Goal: Communication & Community: Share content

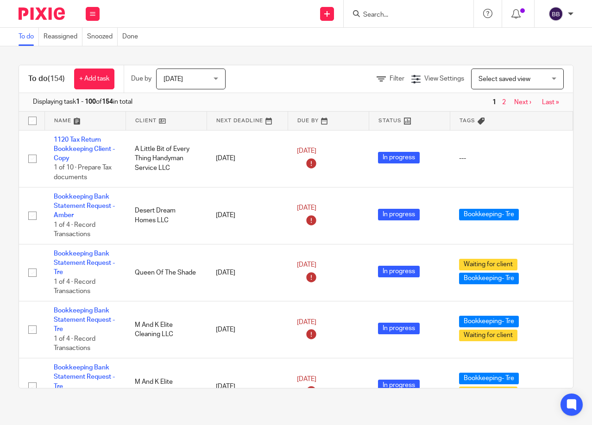
click at [362, 16] on input "Search" at bounding box center [403, 15] width 83 height 8
type input "Ramon Ruben"
click at [456, 12] on button "reset" at bounding box center [455, 12] width 9 height 9
click at [402, 15] on input "Search" at bounding box center [403, 15] width 83 height 8
click at [365, 16] on input "Search" at bounding box center [403, 15] width 83 height 8
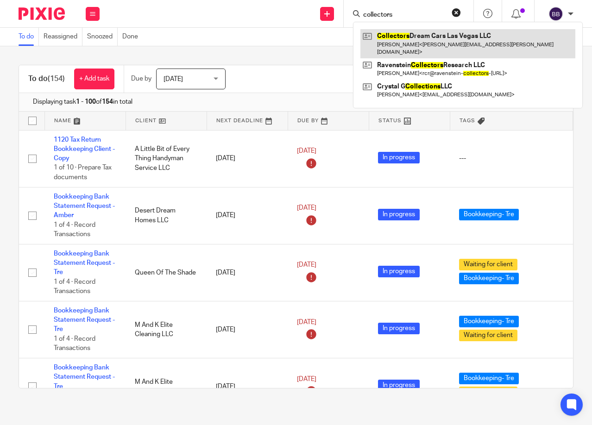
type input "collectors"
click at [393, 35] on link at bounding box center [467, 43] width 215 height 29
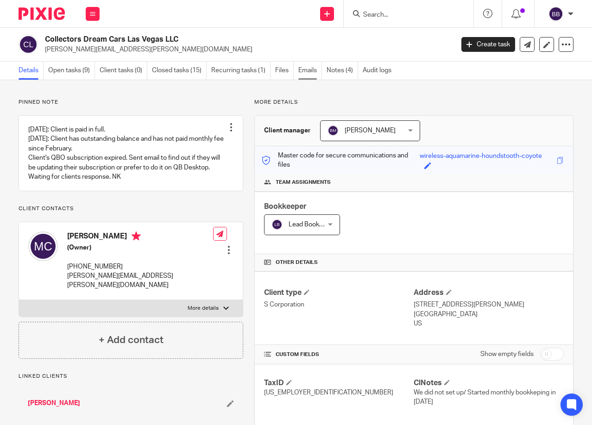
click at [308, 66] on link "Emails" at bounding box center [310, 71] width 24 height 18
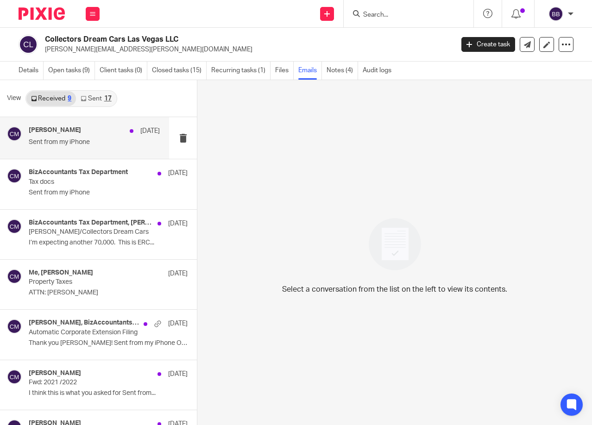
click at [82, 150] on div "michael cimino Mar 12 Sent from my iPhone" at bounding box center [84, 138] width 169 height 42
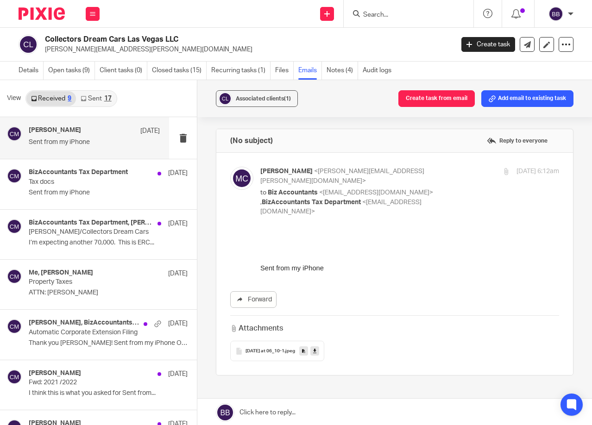
click at [97, 98] on link "Sent 17" at bounding box center [96, 98] width 40 height 15
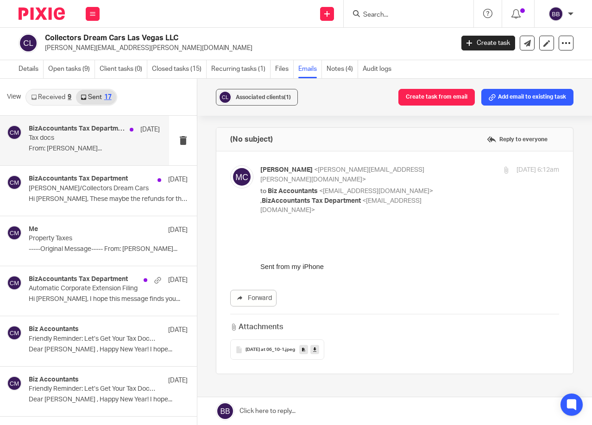
click at [89, 149] on p "From: michael cimino..." at bounding box center [94, 149] width 131 height 8
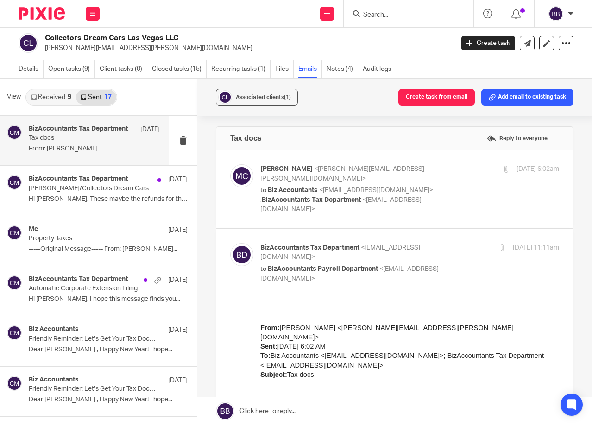
scroll to position [0, 0]
click at [67, 67] on link "Open tasks (9)" at bounding box center [71, 69] width 47 height 18
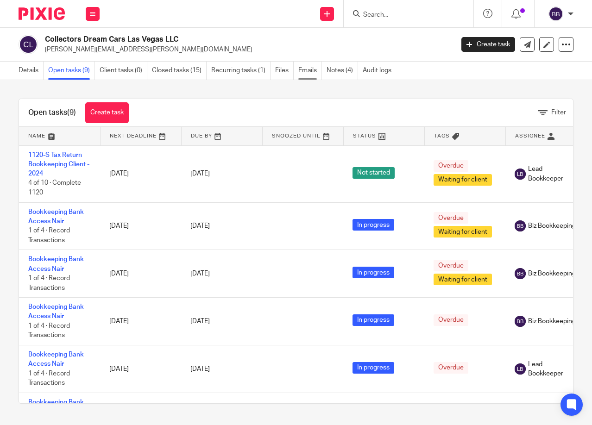
click at [305, 69] on link "Emails" at bounding box center [310, 71] width 24 height 18
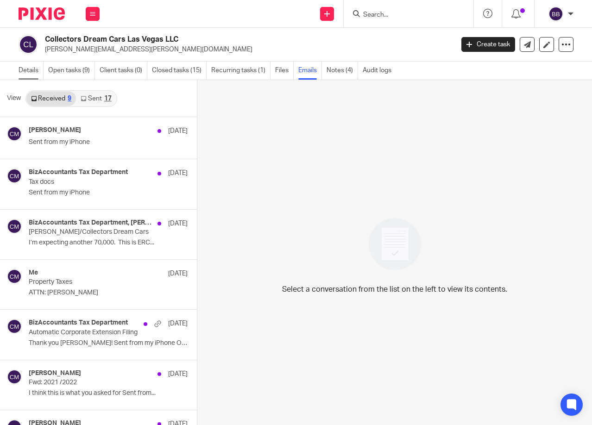
click at [22, 63] on link "Details" at bounding box center [31, 71] width 25 height 18
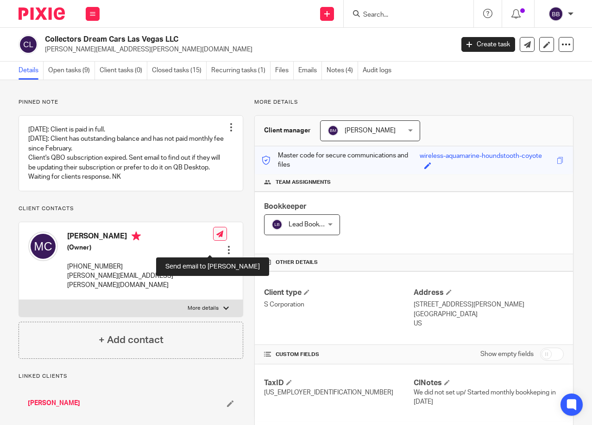
click at [216, 237] on icon at bounding box center [219, 234] width 7 height 7
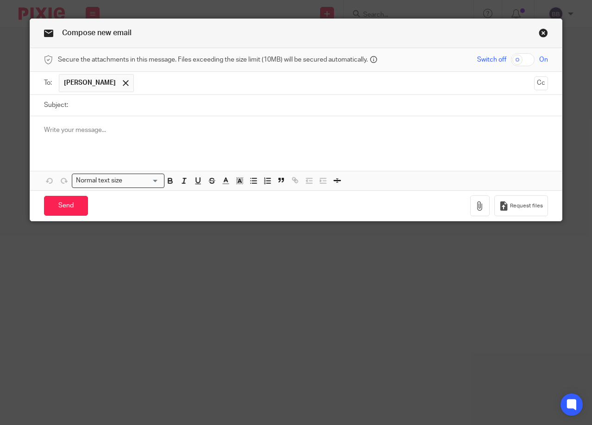
click at [87, 108] on input "Subject:" at bounding box center [310, 105] width 475 height 21
type input "Tax Return"
click at [96, 129] on p at bounding box center [296, 129] width 504 height 9
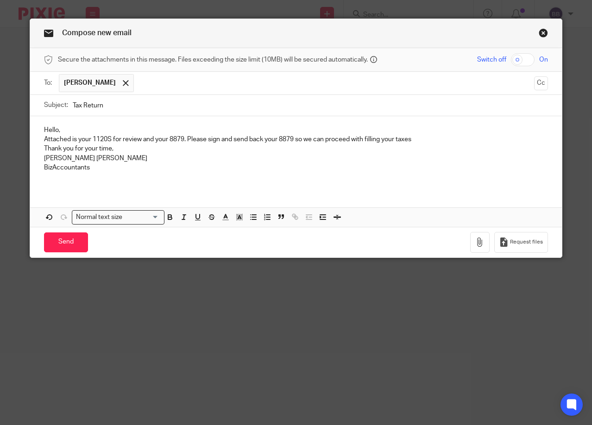
drag, startPoint x: 105, startPoint y: 167, endPoint x: 105, endPoint y: 156, distance: 11.1
click at [105, 156] on p "[PERSON_NAME] [PERSON_NAME]" at bounding box center [296, 158] width 504 height 9
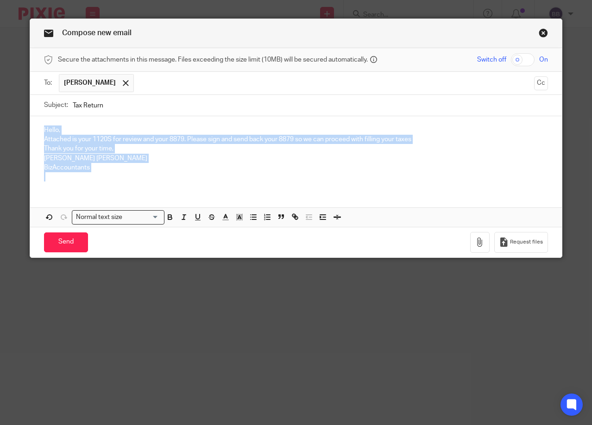
drag, startPoint x: 100, startPoint y: 180, endPoint x: 30, endPoint y: 124, distance: 89.6
click at [31, 124] on div "Hello, Attached is your 1120S for review and your 8879. Please sign and send ba…" at bounding box center [295, 152] width 531 height 73
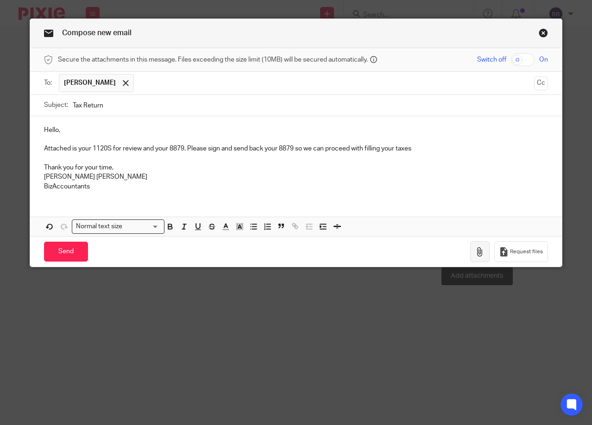
click at [482, 246] on button "button" at bounding box center [479, 251] width 19 height 21
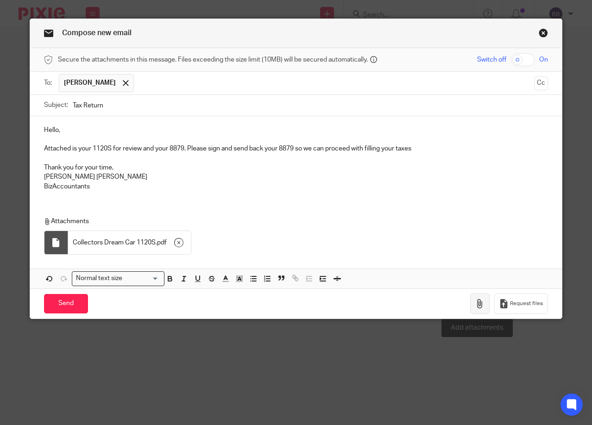
click at [476, 305] on icon "button" at bounding box center [479, 303] width 9 height 9
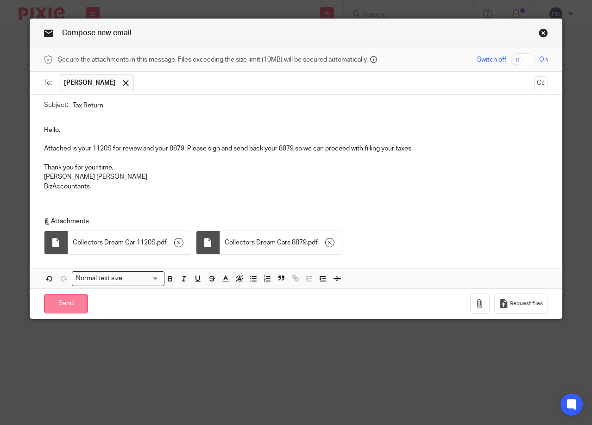
click at [61, 299] on input "Send" at bounding box center [66, 304] width 44 height 20
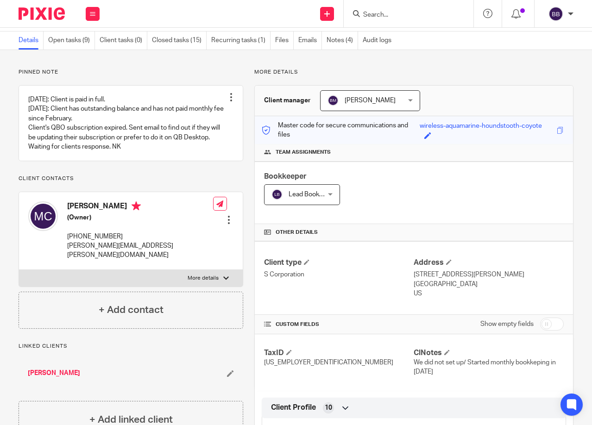
scroll to position [46, 0]
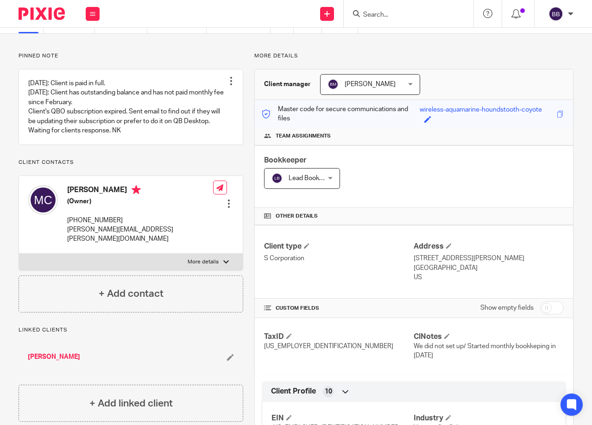
click at [370, 14] on input "Search" at bounding box center [403, 15] width 83 height 8
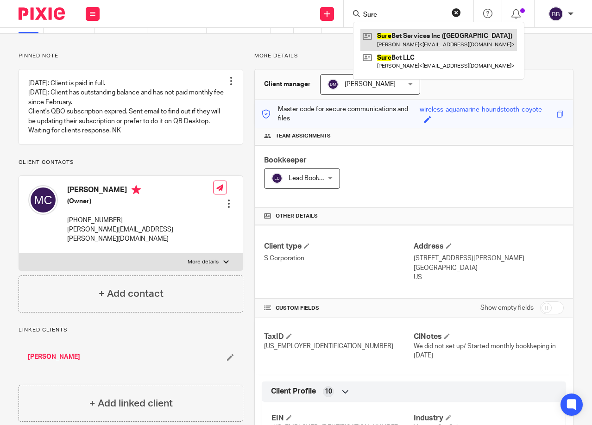
type input "Sure"
click at [413, 40] on link at bounding box center [438, 39] width 156 height 21
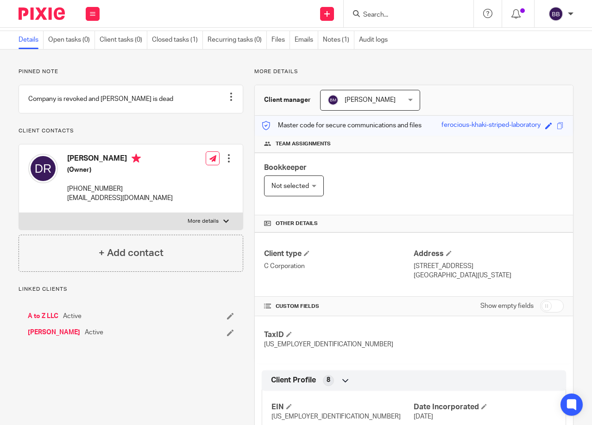
scroll to position [46, 0]
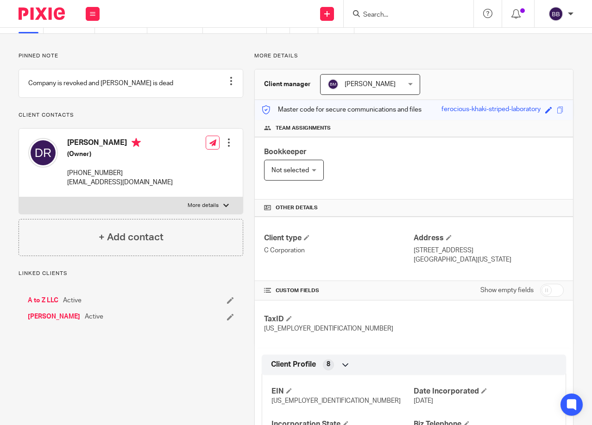
click at [64, 321] on link "[PERSON_NAME]" at bounding box center [54, 316] width 52 height 9
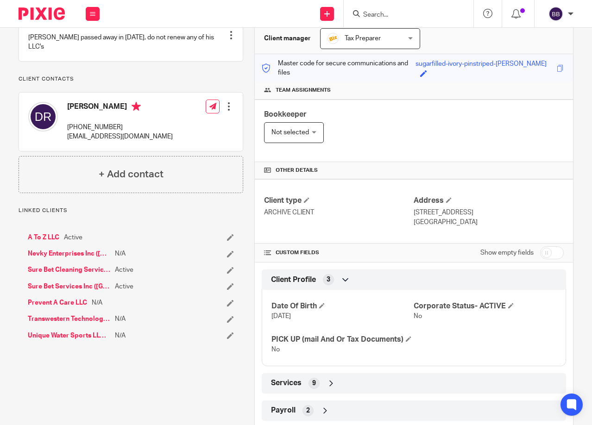
scroll to position [93, 0]
click at [57, 268] on link "Sure Bet Cleaning Services LLC" at bounding box center [69, 269] width 82 height 9
